Goal: Transaction & Acquisition: Purchase product/service

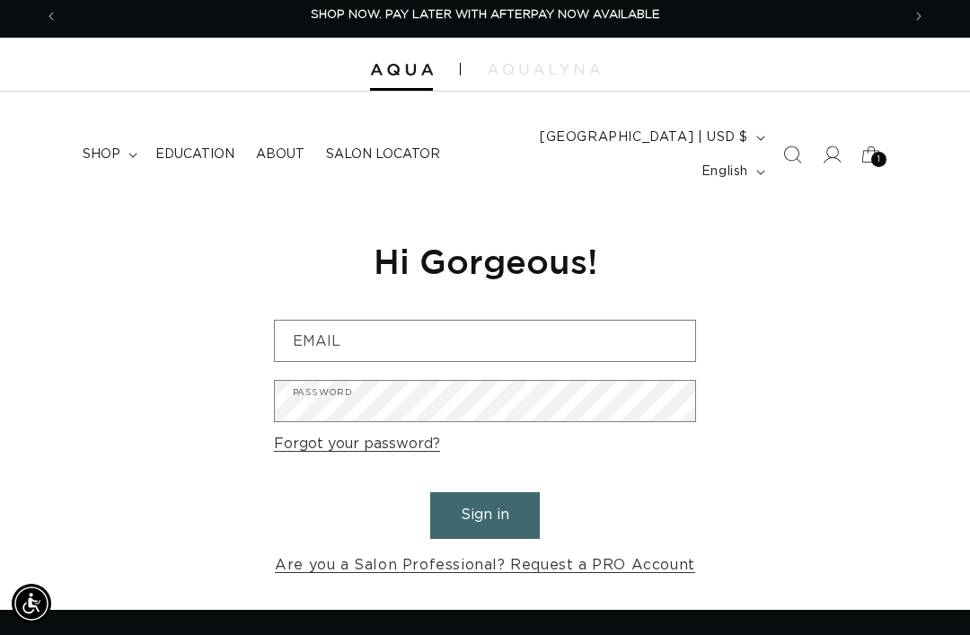
scroll to position [6, 0]
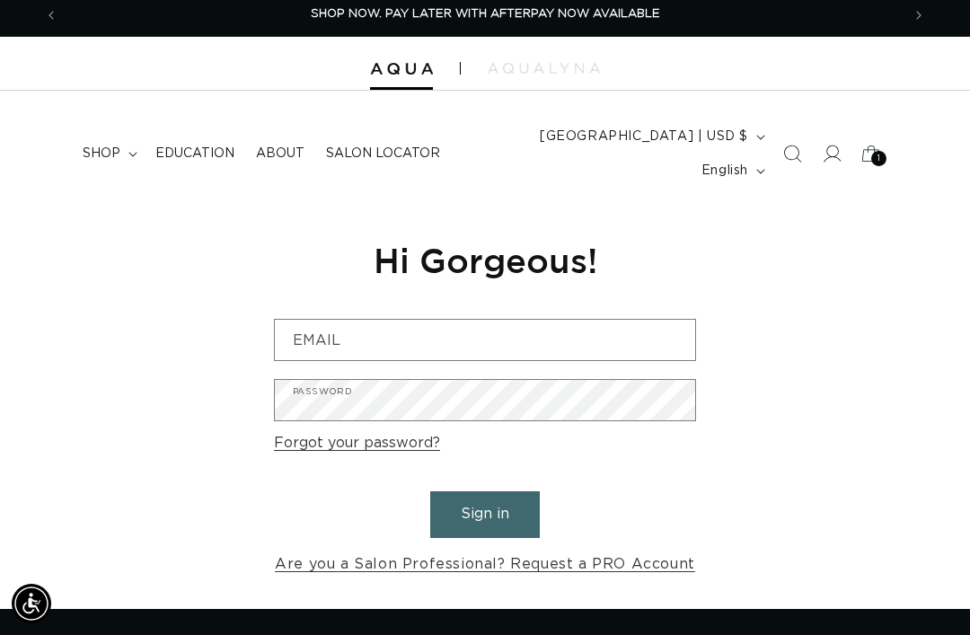
click at [101, 150] on summary "shop" at bounding box center [108, 154] width 73 height 38
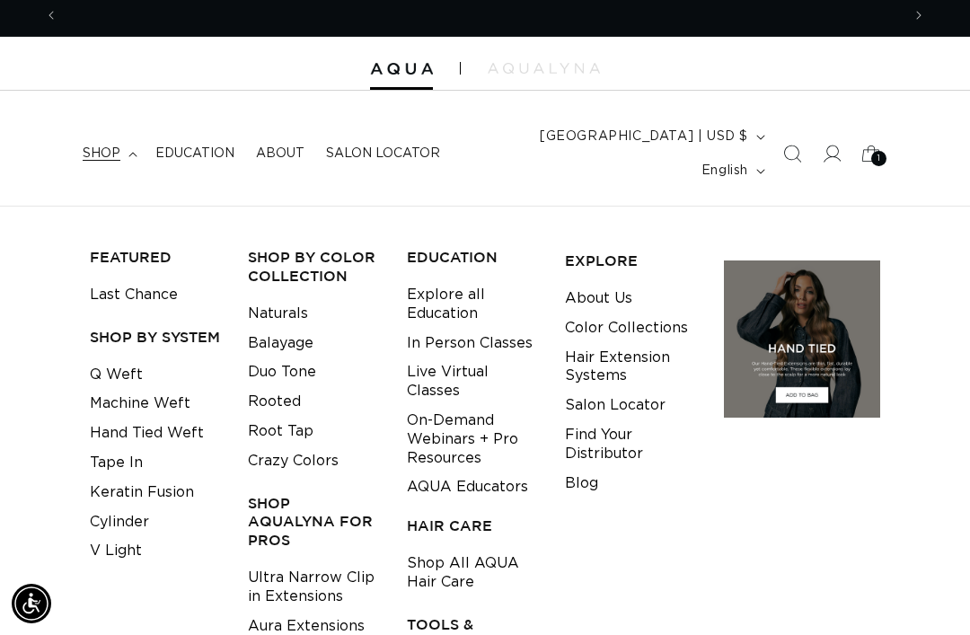
scroll to position [0, 0]
click at [183, 478] on link "Keratin Fusion" at bounding box center [142, 493] width 104 height 30
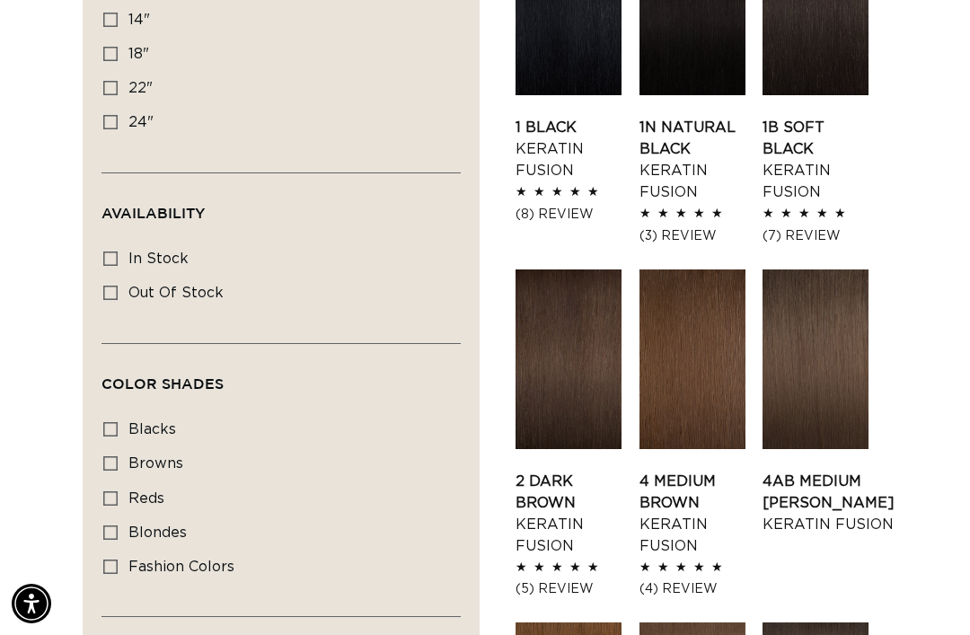
scroll to position [0, 1685]
click at [577, 471] on link "2 Dark Brown Keratin Fusion" at bounding box center [569, 514] width 106 height 86
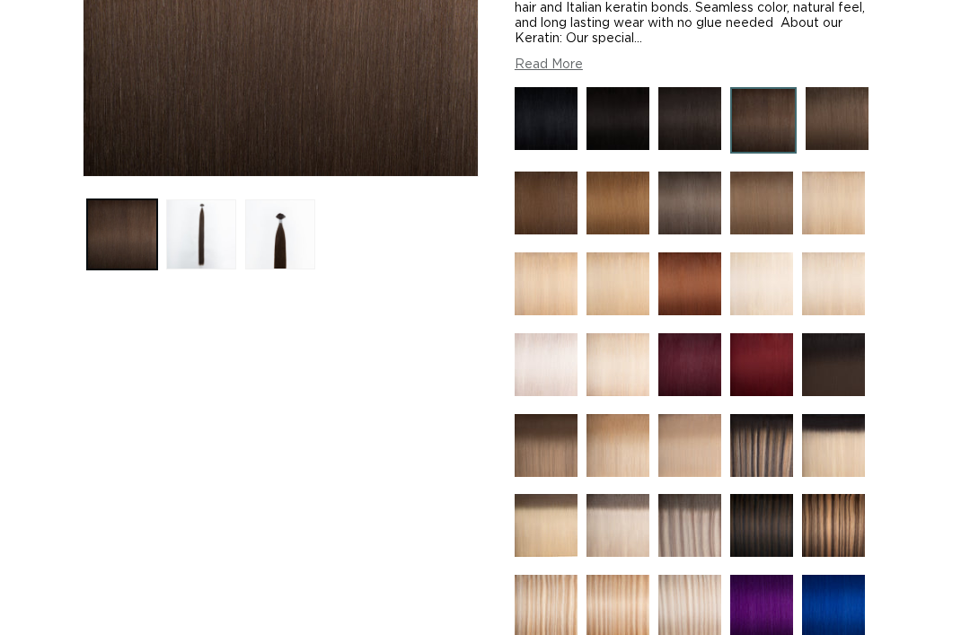
scroll to position [1009, 0]
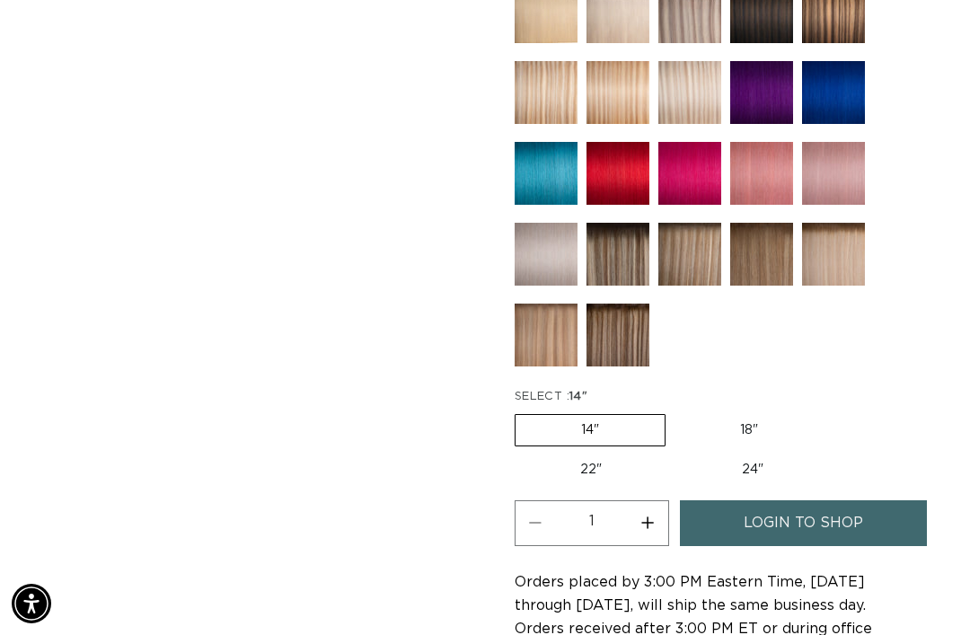
click at [742, 419] on label "18" Variant sold out or unavailable" at bounding box center [749, 430] width 149 height 31
click at [675, 411] on input "18" Variant sold out or unavailable" at bounding box center [675, 410] width 1 height 1
radio input "true"
click at [859, 512] on span "login to shop" at bounding box center [803, 523] width 119 height 46
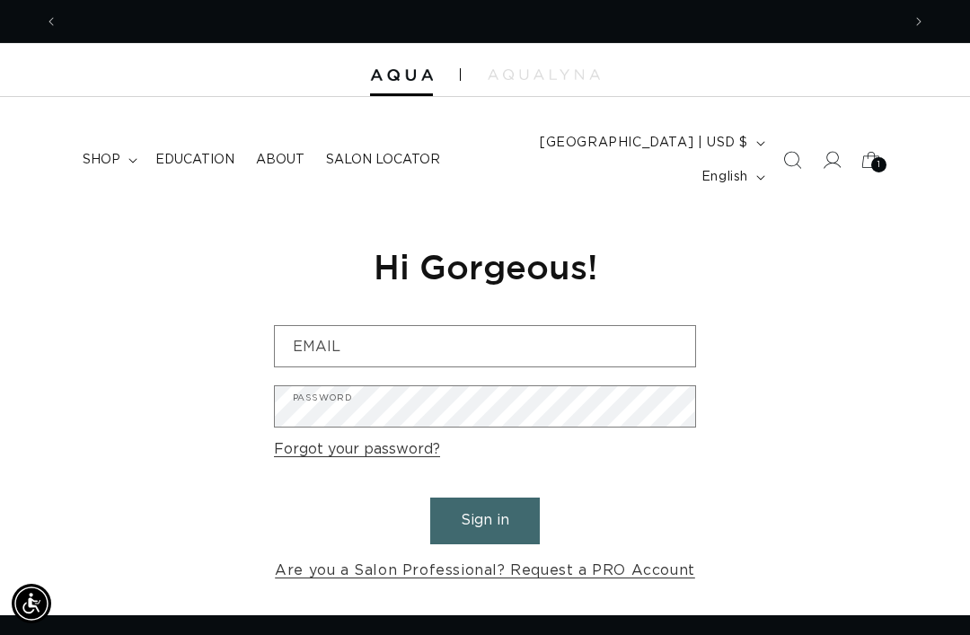
click at [559, 326] on input "Email" at bounding box center [485, 346] width 420 height 40
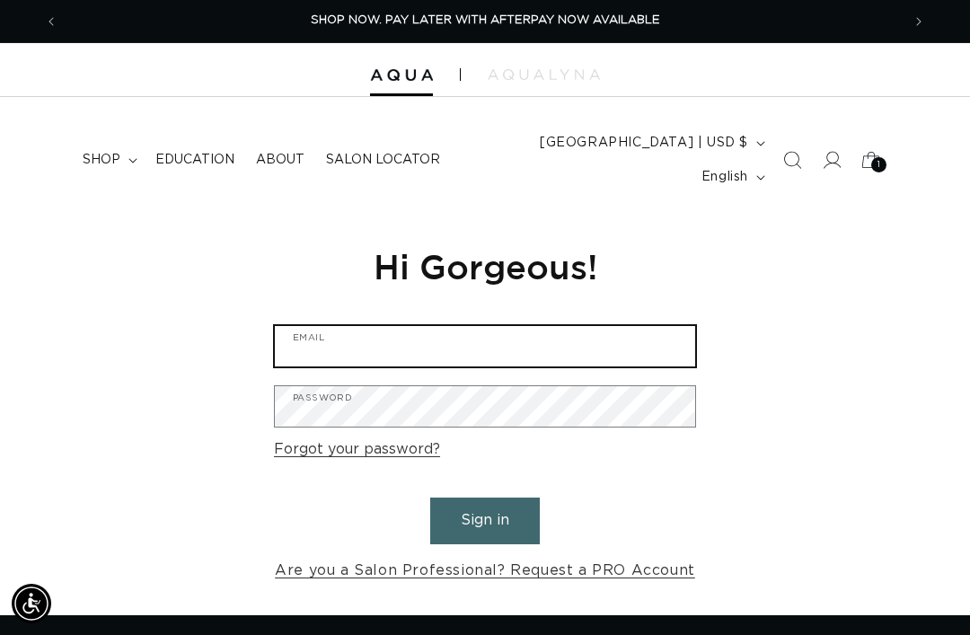
type input "demers.colleen@yahoo.com"
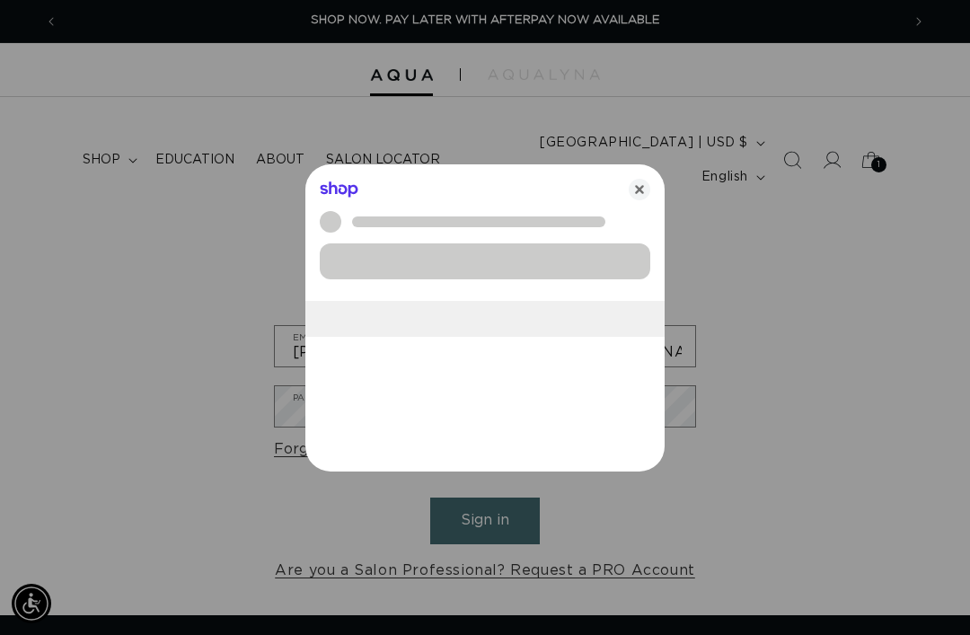
click at [485, 498] on button "Sign in" at bounding box center [485, 521] width 110 height 46
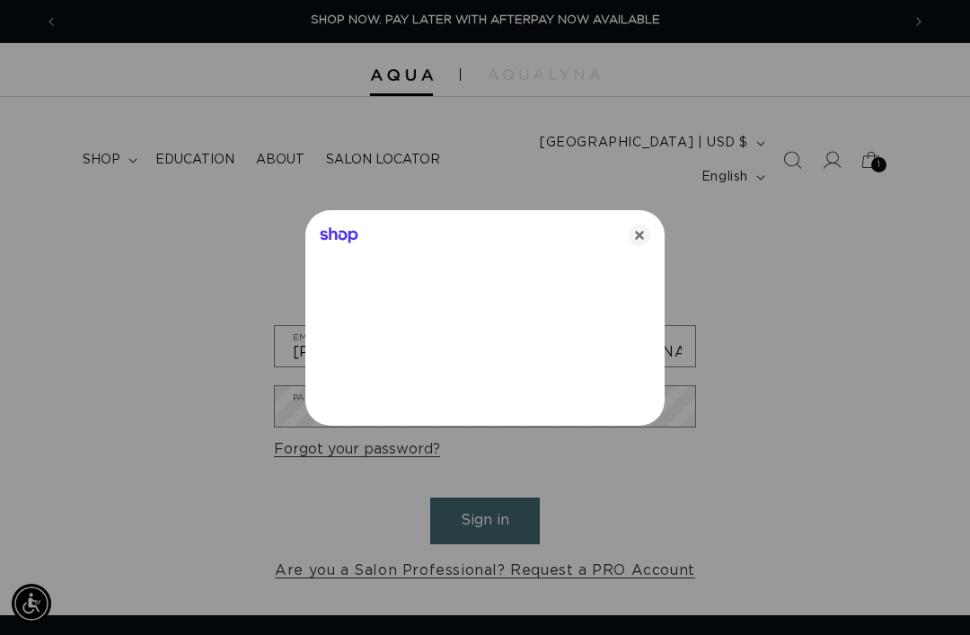
click at [861, 353] on div at bounding box center [485, 317] width 970 height 635
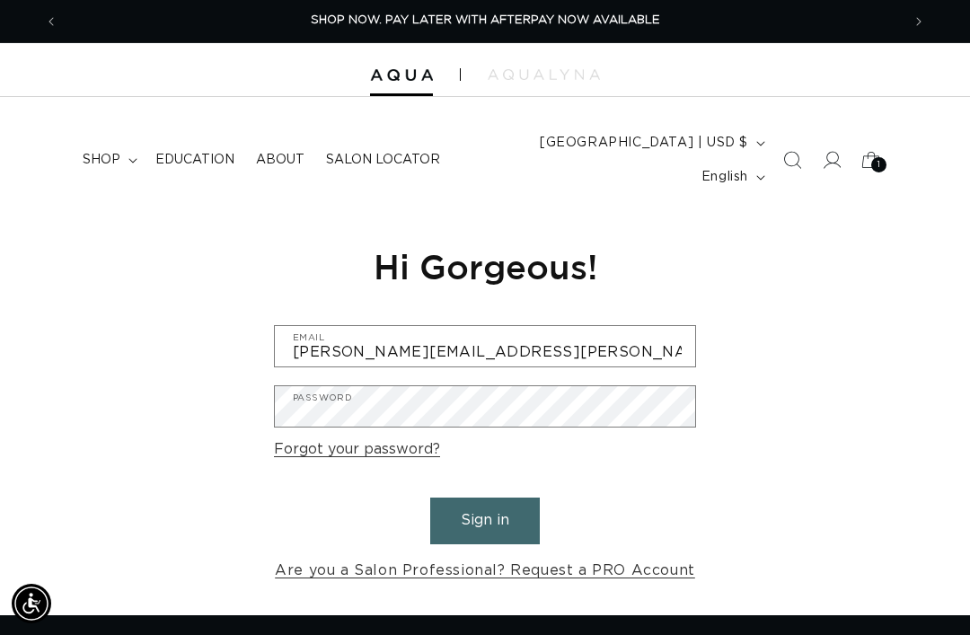
click at [496, 498] on button "Sign in" at bounding box center [485, 521] width 110 height 46
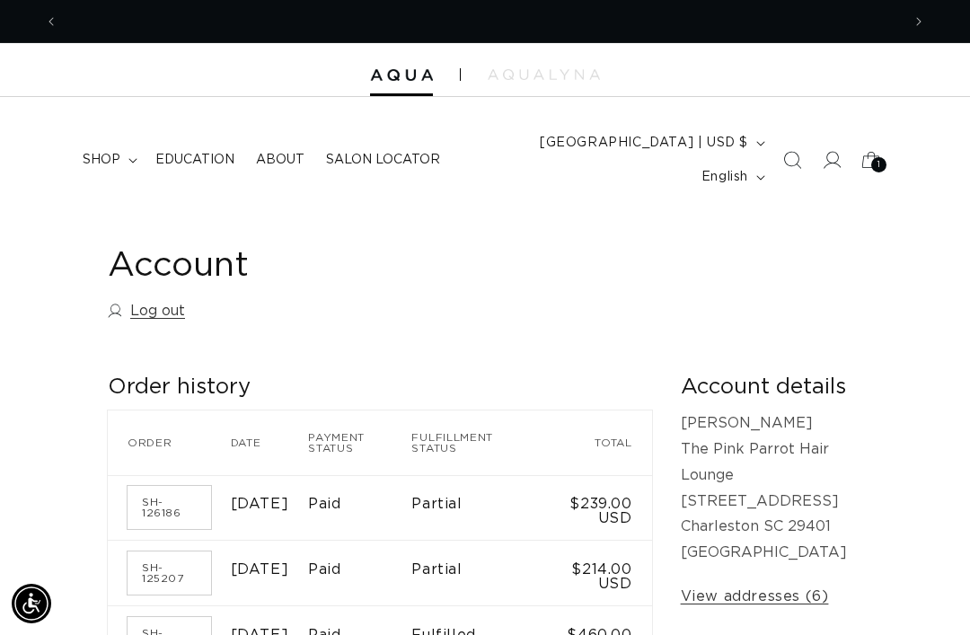
click at [95, 153] on span "shop" at bounding box center [102, 160] width 38 height 16
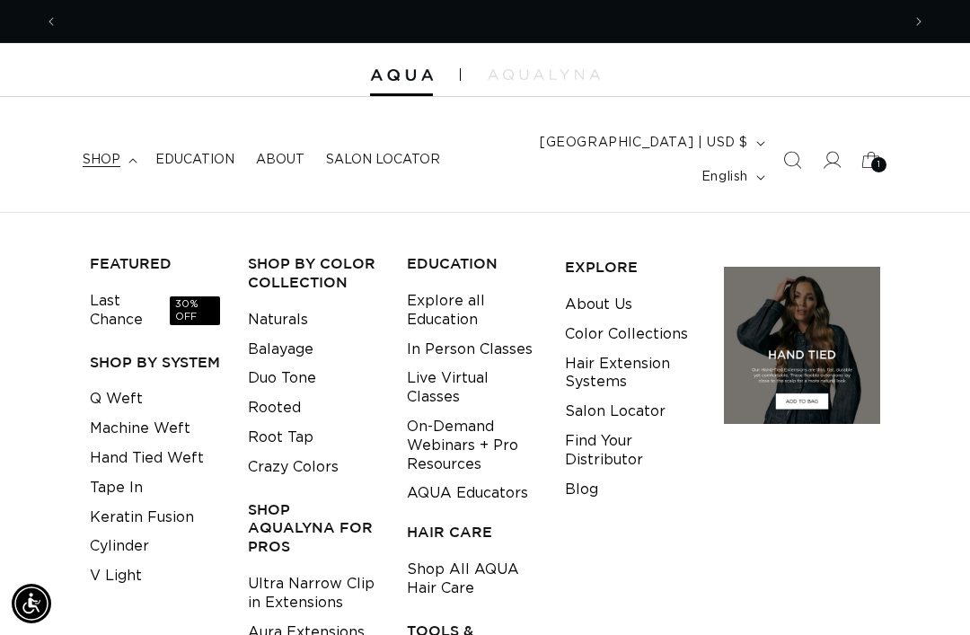
scroll to position [0, 842]
click at [172, 503] on link "Keratin Fusion" at bounding box center [142, 518] width 104 height 30
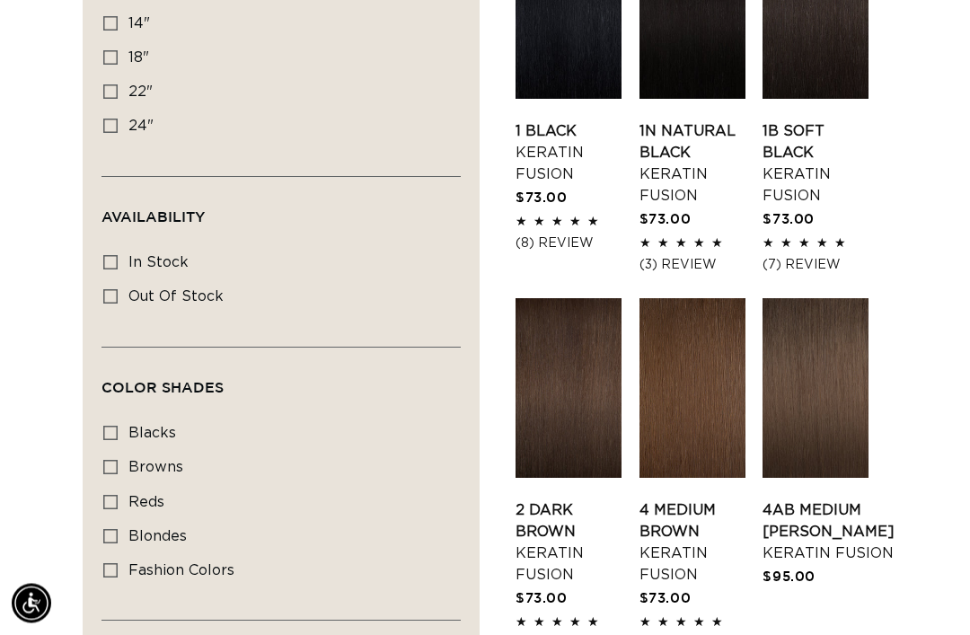
scroll to position [752, 0]
click at [547, 499] on link "2 Dark Brown Keratin Fusion" at bounding box center [569, 542] width 106 height 86
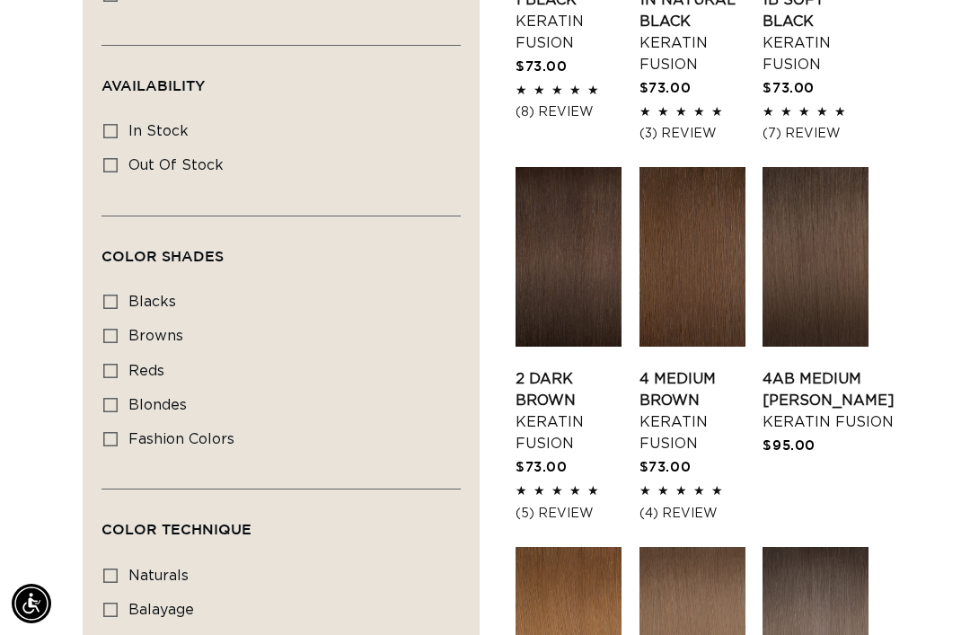
scroll to position [885, 0]
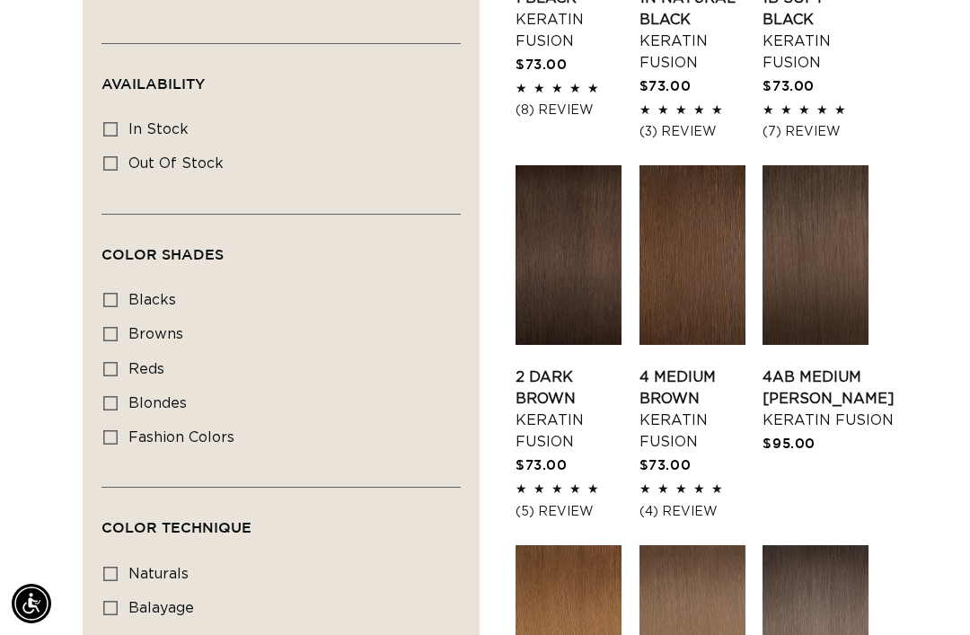
click at [106, 327] on icon at bounding box center [110, 334] width 14 height 14
click at [106, 327] on input "browns browns (25 products)" at bounding box center [110, 334] width 14 height 14
checkbox input "true"
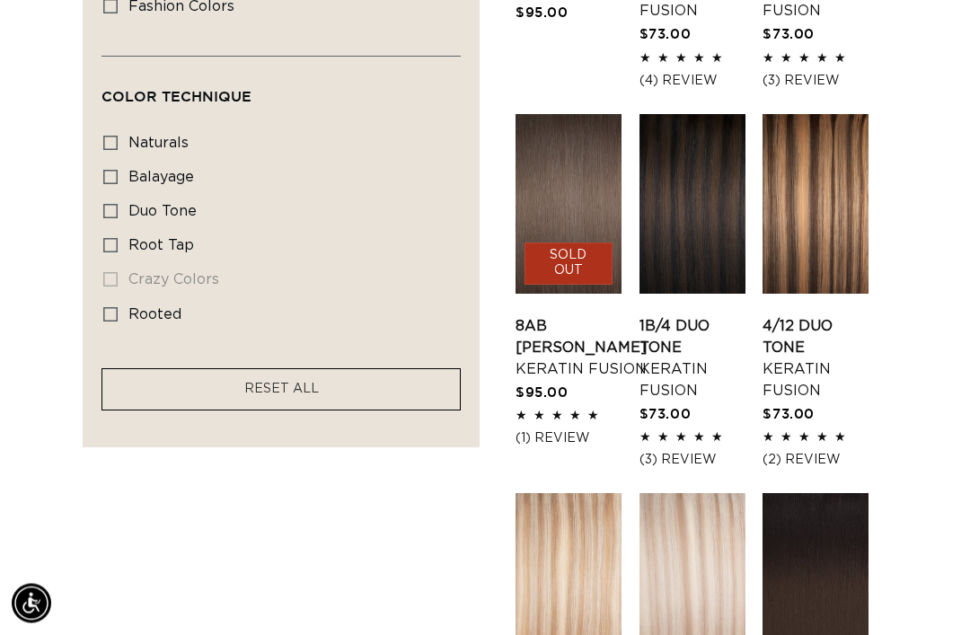
scroll to position [1316, 0]
click at [683, 315] on link "1B/4 Duo Tone Keratin Fusion" at bounding box center [692, 358] width 106 height 86
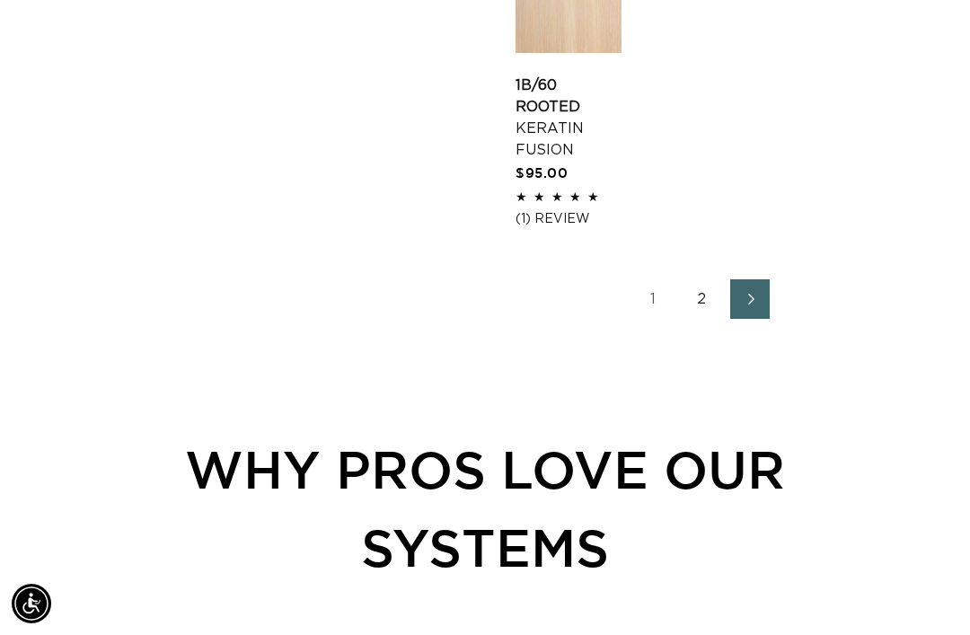
scroll to position [2691, 0]
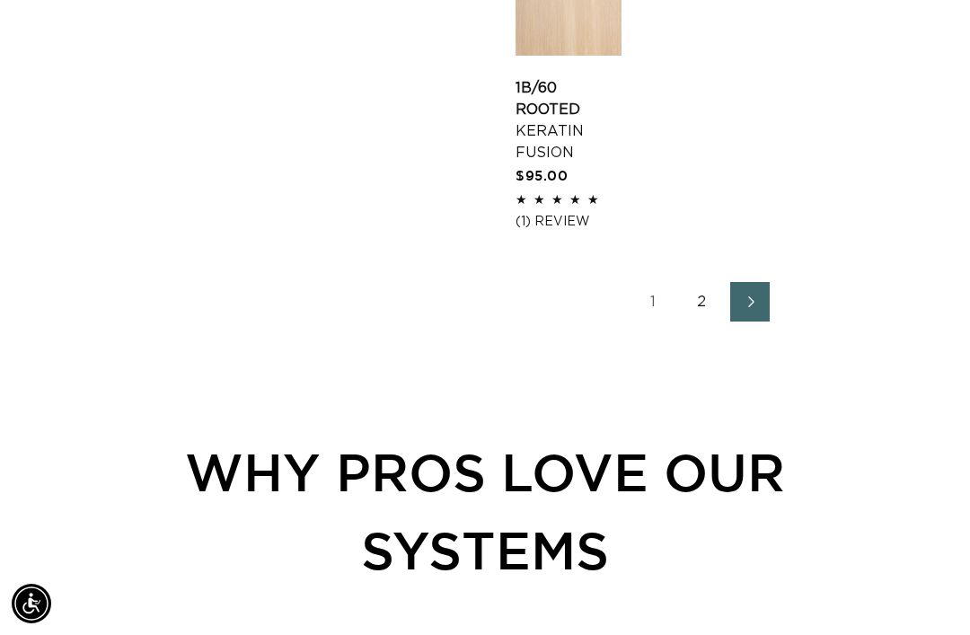
click at [686, 306] on link "2" at bounding box center [702, 302] width 40 height 40
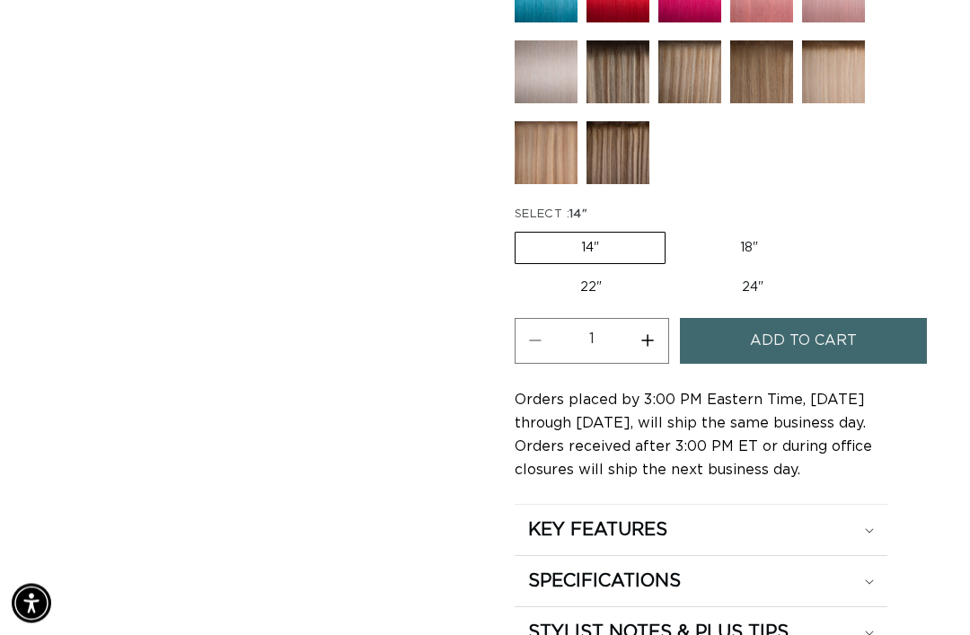
scroll to position [1269, 0]
click at [744, 233] on label "18" Variant sold out or unavailable" at bounding box center [749, 248] width 149 height 31
click at [675, 228] on input "18" Variant sold out or unavailable" at bounding box center [675, 228] width 1 height 1
radio input "true"
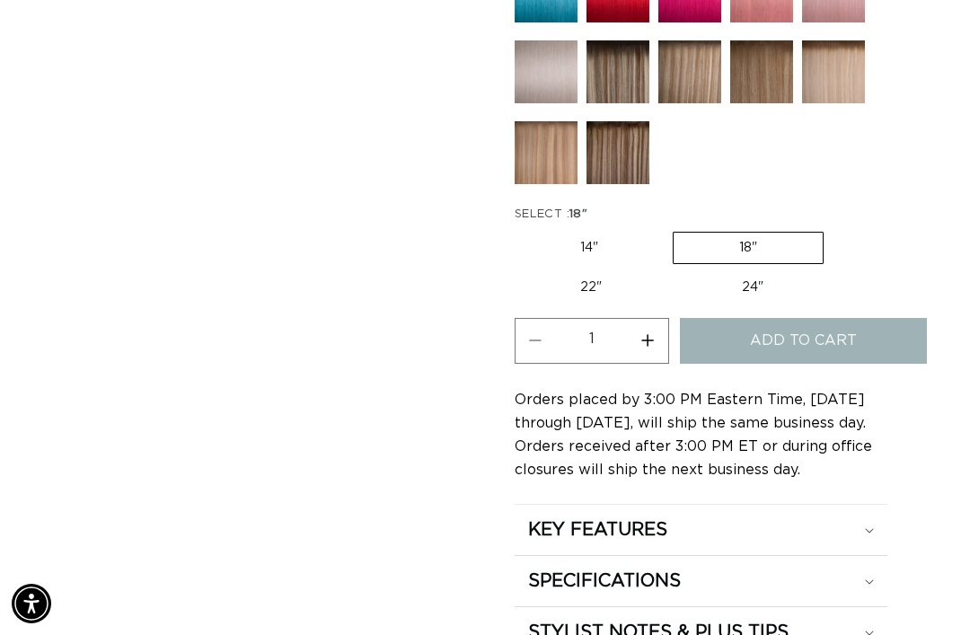
scroll to position [0, 842]
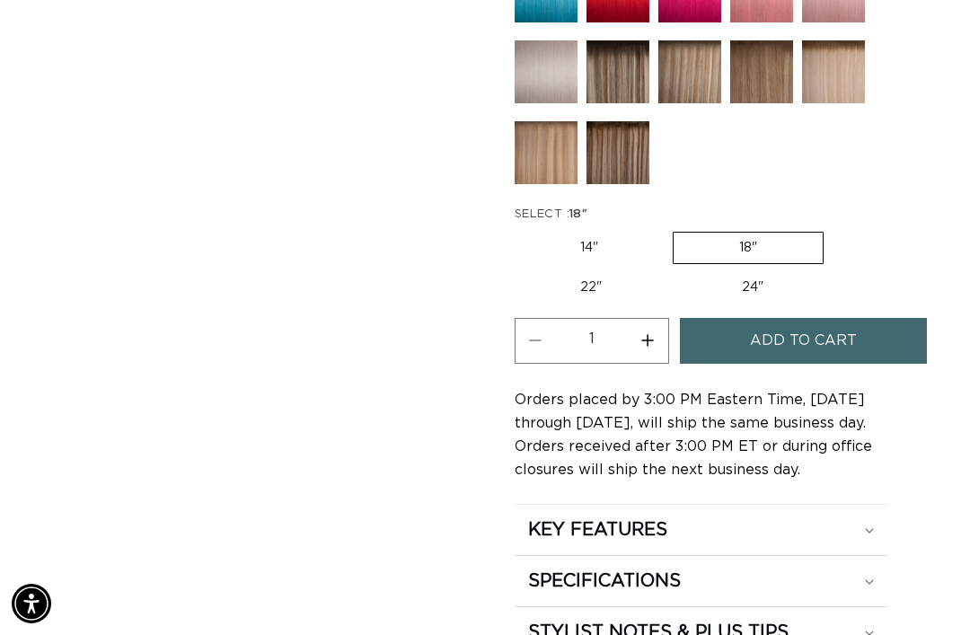
click at [815, 326] on span "Add to cart" at bounding box center [803, 341] width 107 height 46
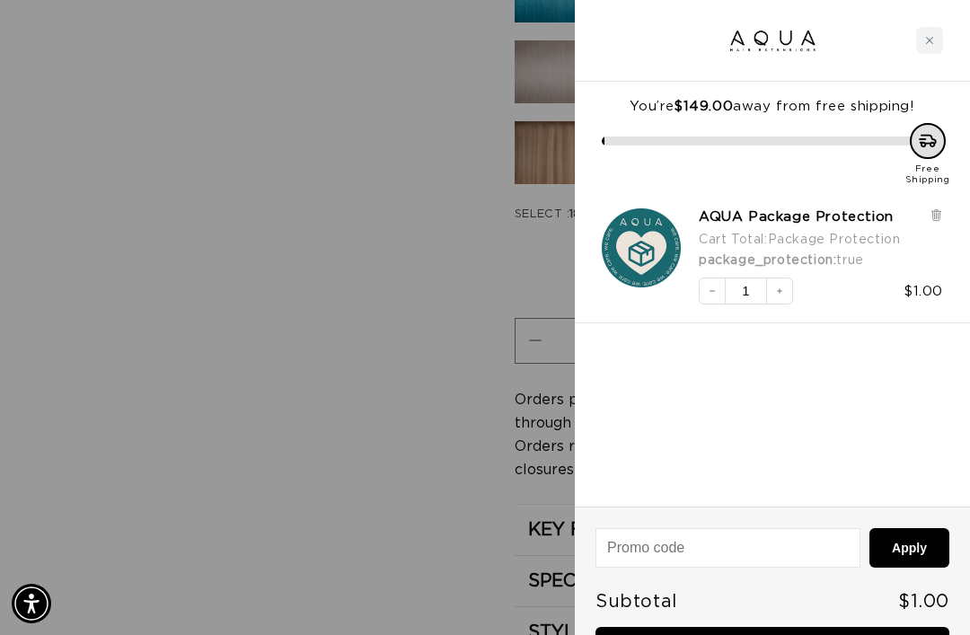
scroll to position [0, 1685]
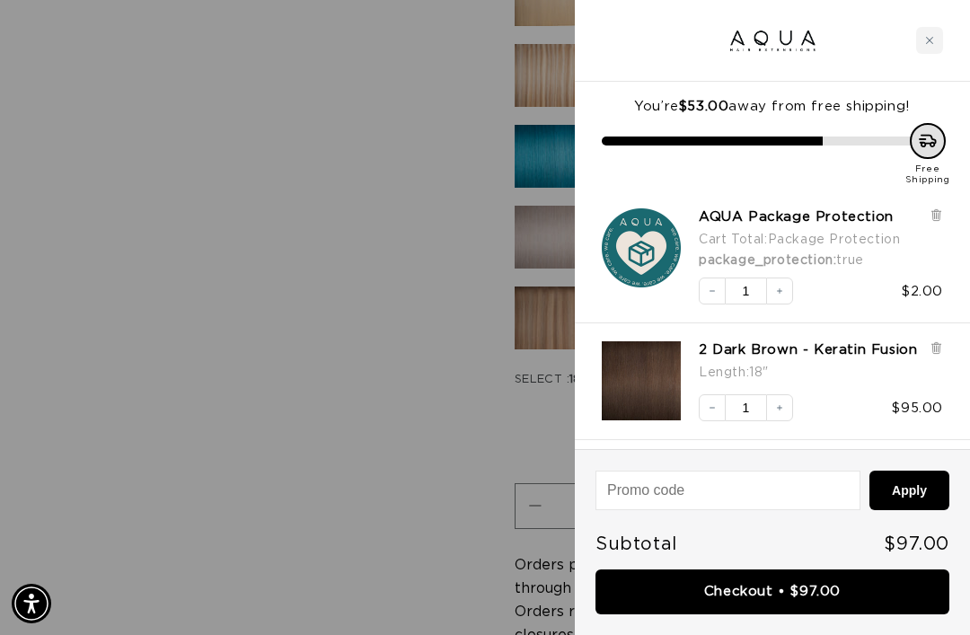
click at [315, 487] on div at bounding box center [485, 317] width 970 height 635
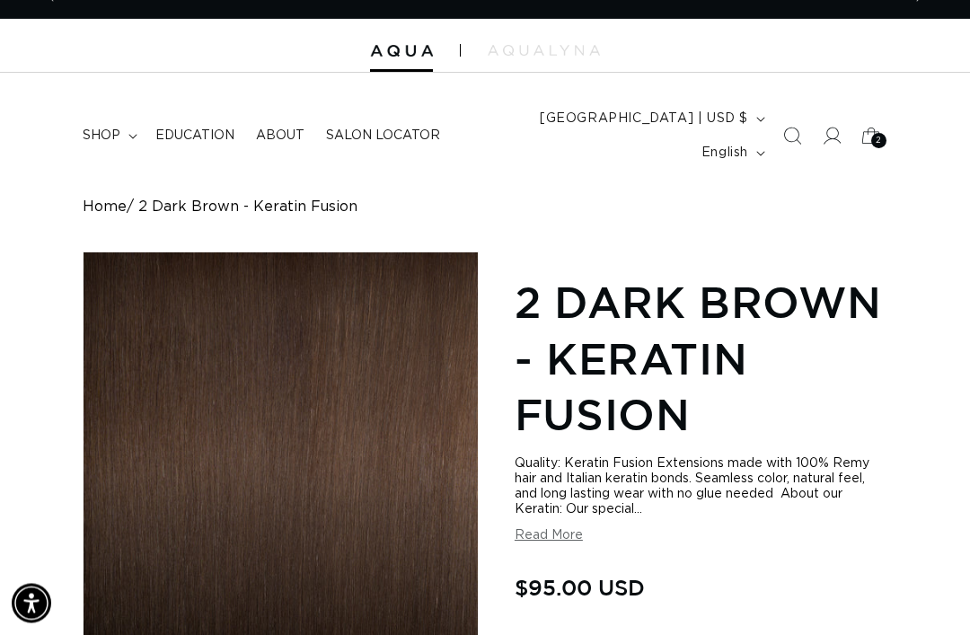
scroll to position [0, 842]
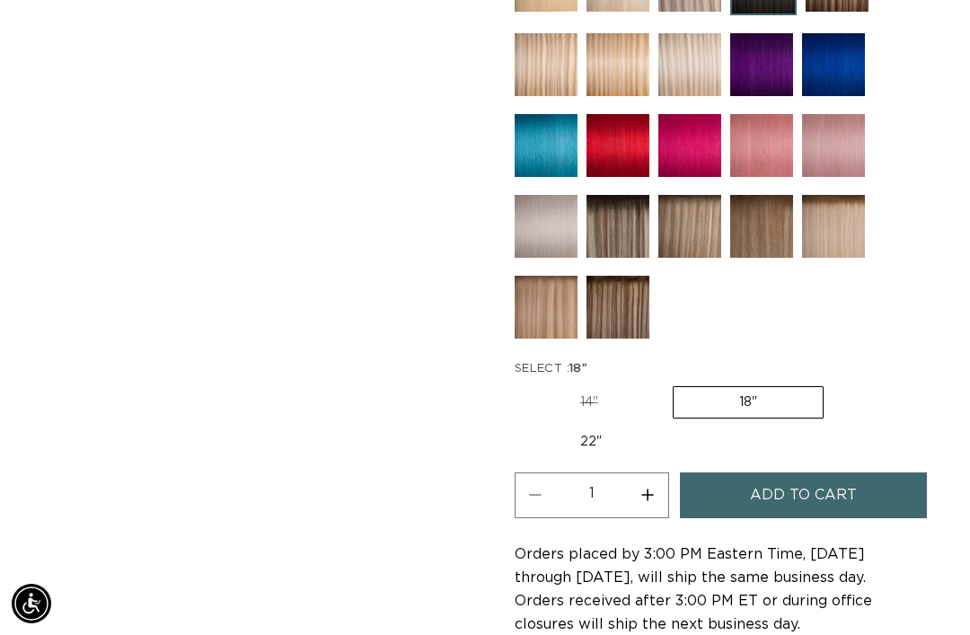
scroll to position [1115, 0]
click at [651, 482] on button "Increase quantity for 1B/4 Duo Tone - Keratin Fusion" at bounding box center [648, 495] width 40 height 46
type input "2"
click at [835, 472] on span "Add to cart" at bounding box center [803, 495] width 107 height 46
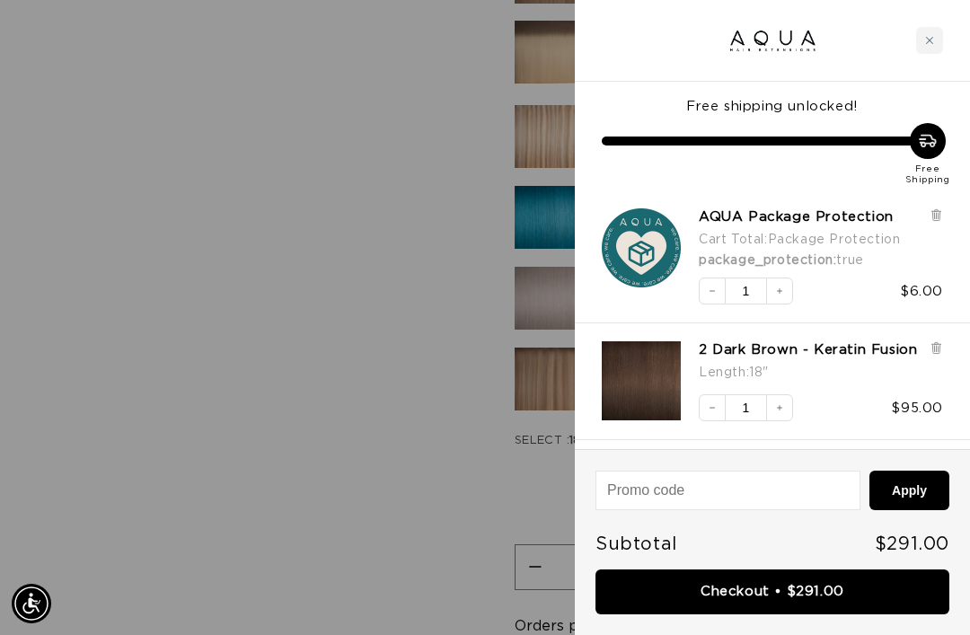
scroll to position [1042, 0]
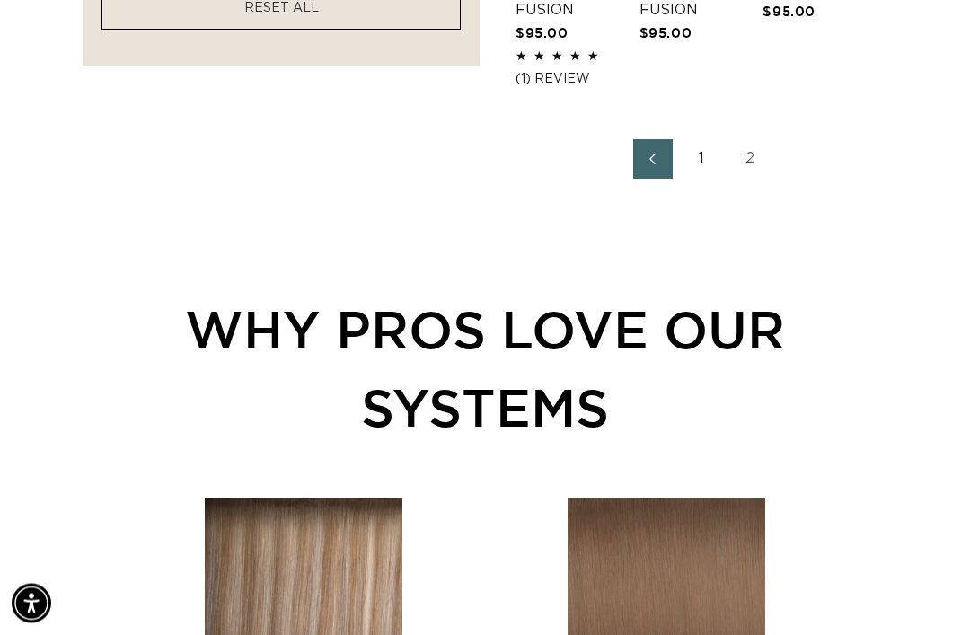
scroll to position [1697, 0]
click at [701, 142] on link "1" at bounding box center [702, 159] width 40 height 40
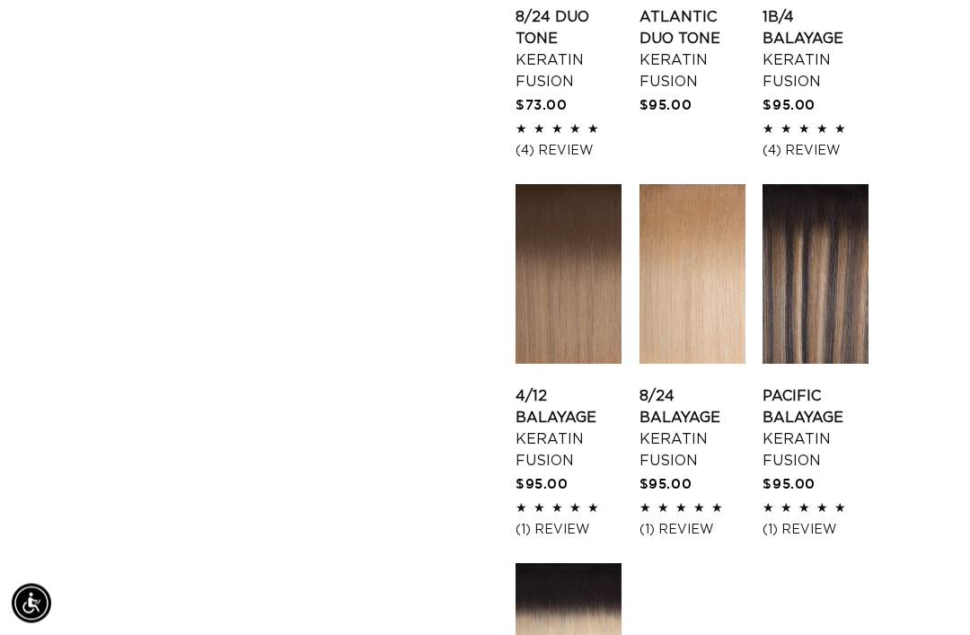
scroll to position [2004, 0]
click at [811, 385] on link "Pacific Balayage Keratin Fusion" at bounding box center [816, 428] width 106 height 86
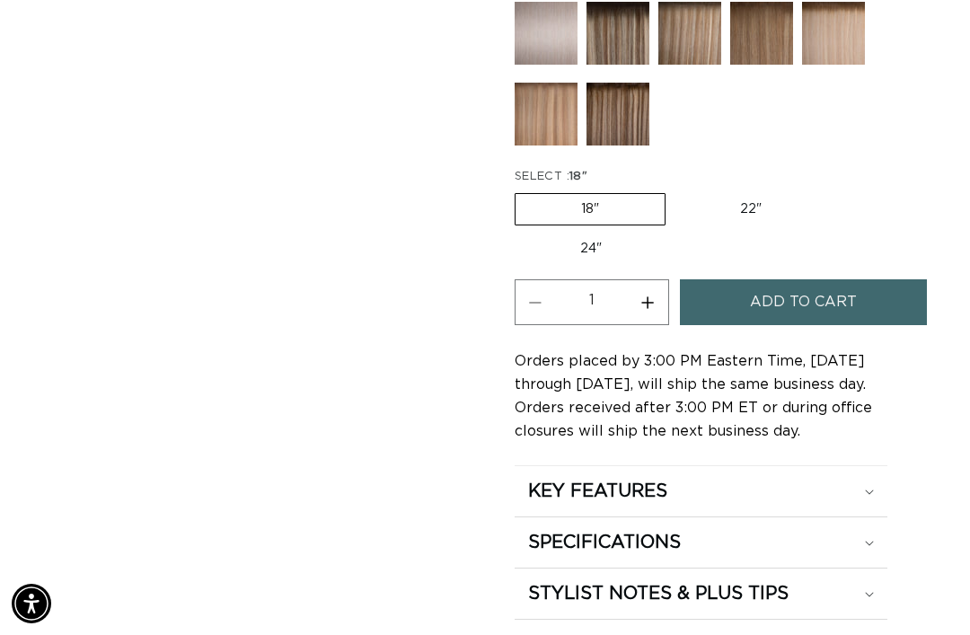
scroll to position [0, 842]
click at [812, 287] on span "Add to cart" at bounding box center [803, 302] width 107 height 46
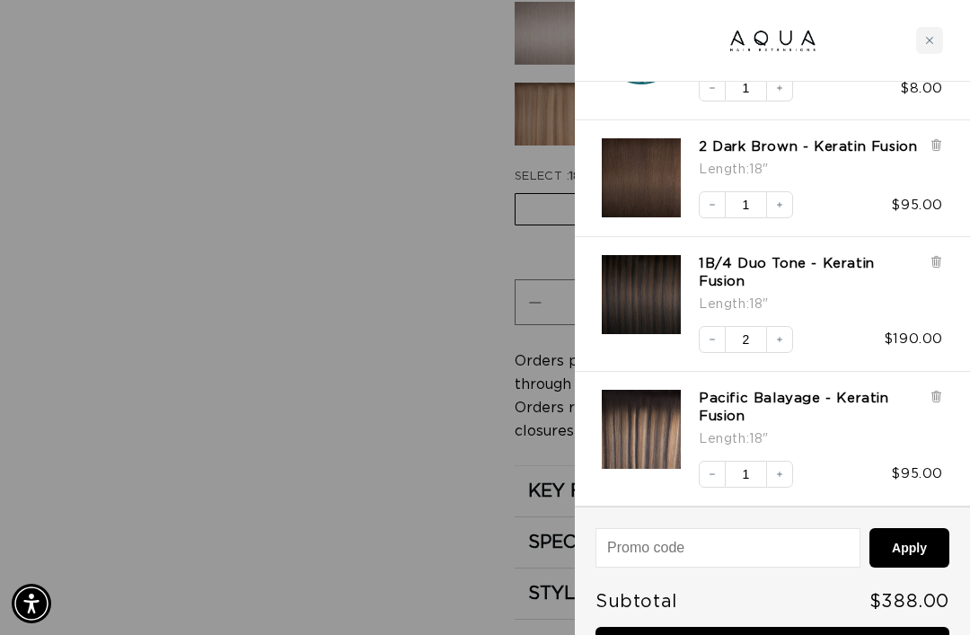
scroll to position [0, 0]
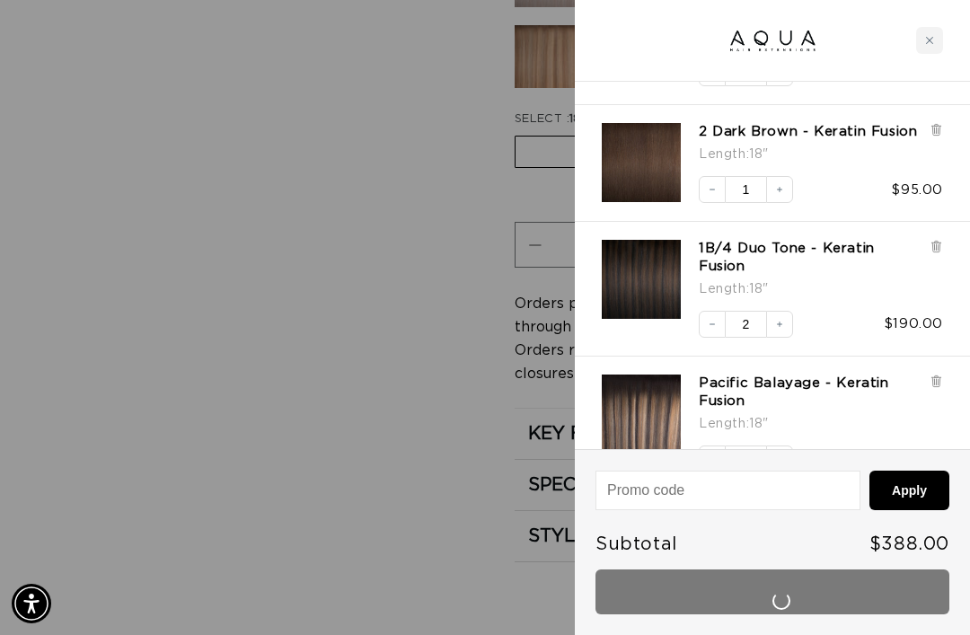
scroll to position [0, 842]
